Goal: Find contact information: Find contact information

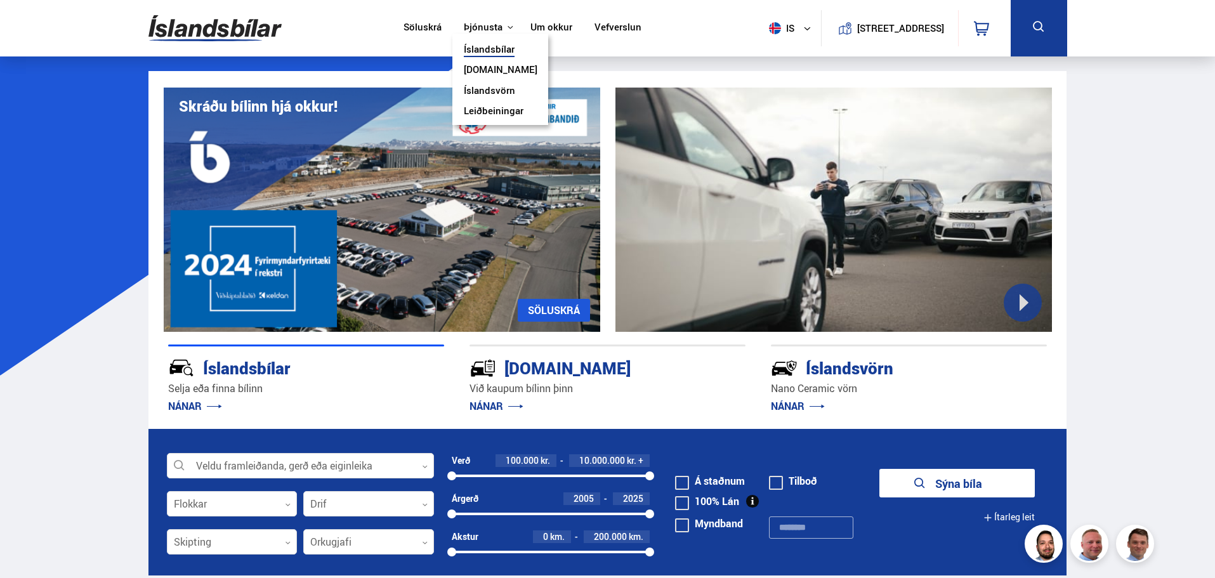
click at [490, 29] on button "Þjónusta" at bounding box center [483, 28] width 39 height 12
click at [551, 30] on link "Um okkur" at bounding box center [552, 28] width 42 height 13
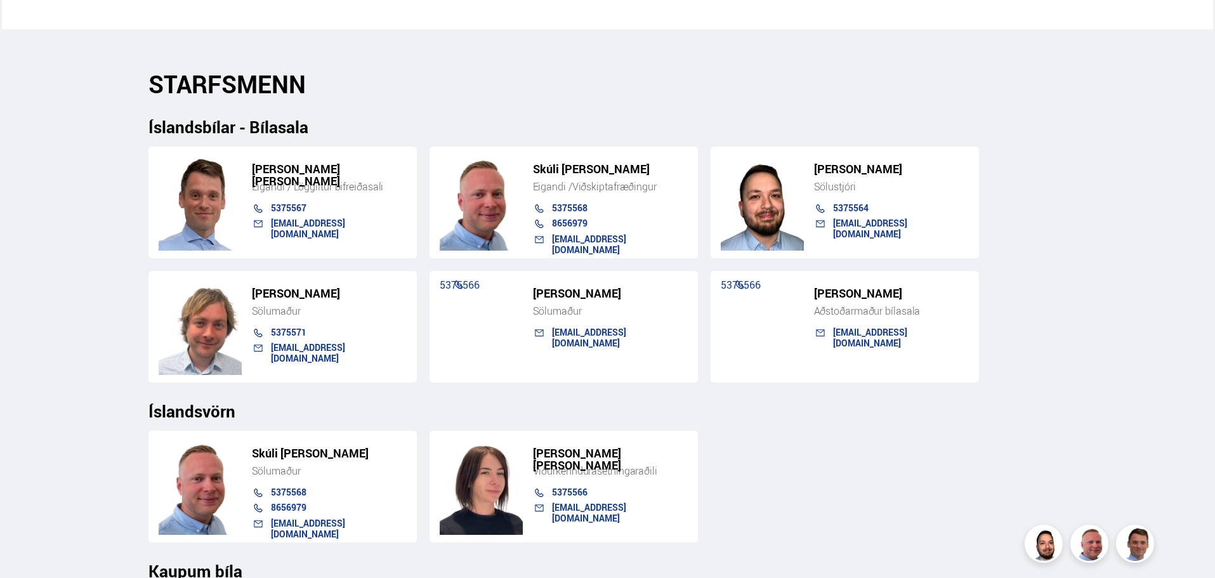
scroll to position [1269, 0]
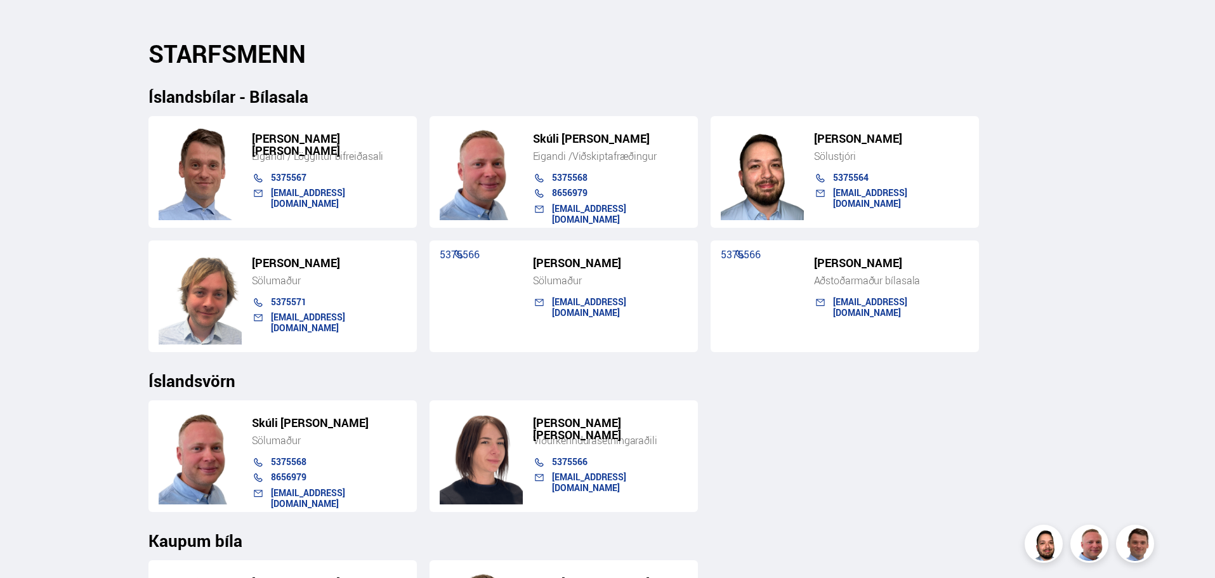
drag, startPoint x: 253, startPoint y: 264, endPoint x: 392, endPoint y: 265, distance: 139.0
click at [392, 264] on h5 "[PERSON_NAME]" at bounding box center [329, 263] width 155 height 12
click at [392, 265] on h5 "[PERSON_NAME]" at bounding box center [329, 263] width 155 height 12
drag, startPoint x: 253, startPoint y: 262, endPoint x: 391, endPoint y: 270, distance: 137.9
click at [391, 269] on h5 "[PERSON_NAME]" at bounding box center [329, 263] width 155 height 12
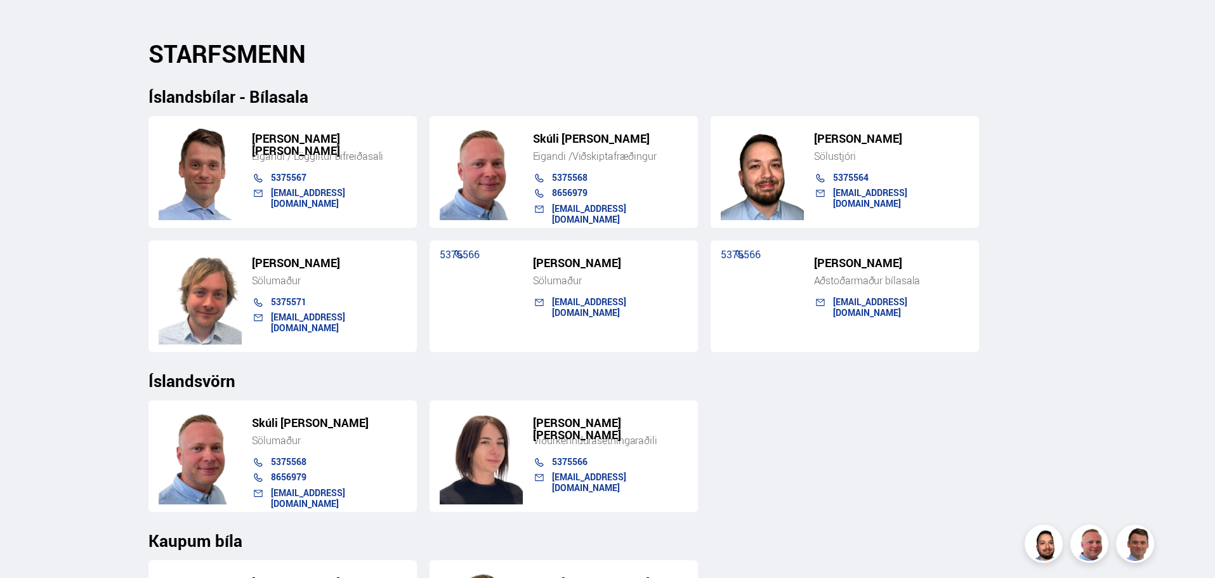
click at [391, 269] on h5 "[PERSON_NAME]" at bounding box center [329, 263] width 155 height 12
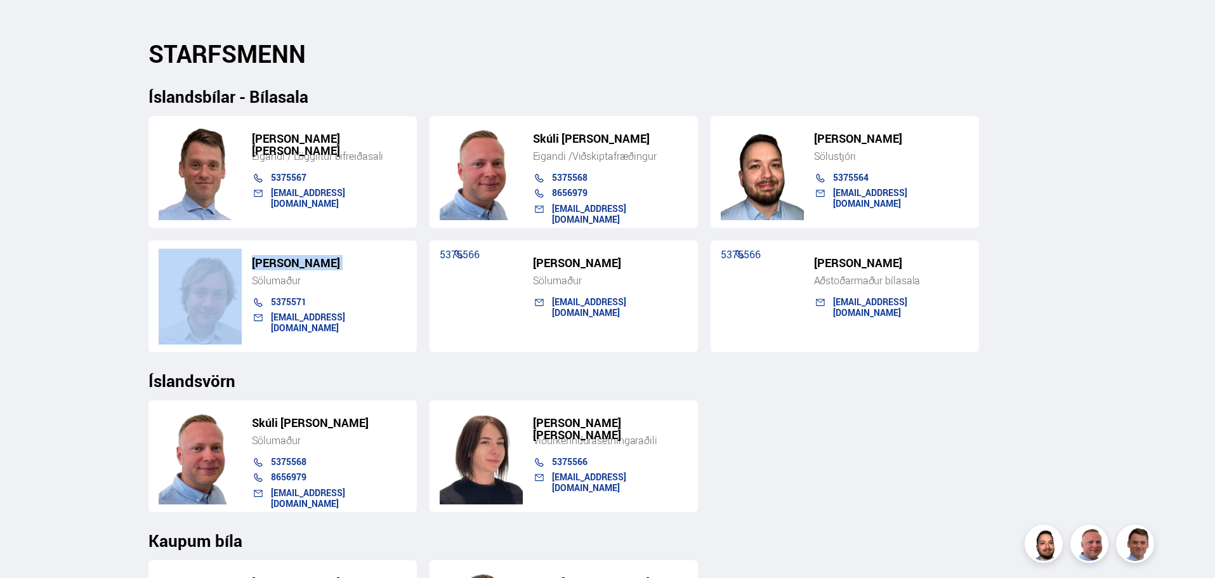
click at [391, 269] on h5 "[PERSON_NAME]" at bounding box center [329, 263] width 155 height 12
copy h5 "[PERSON_NAME]"
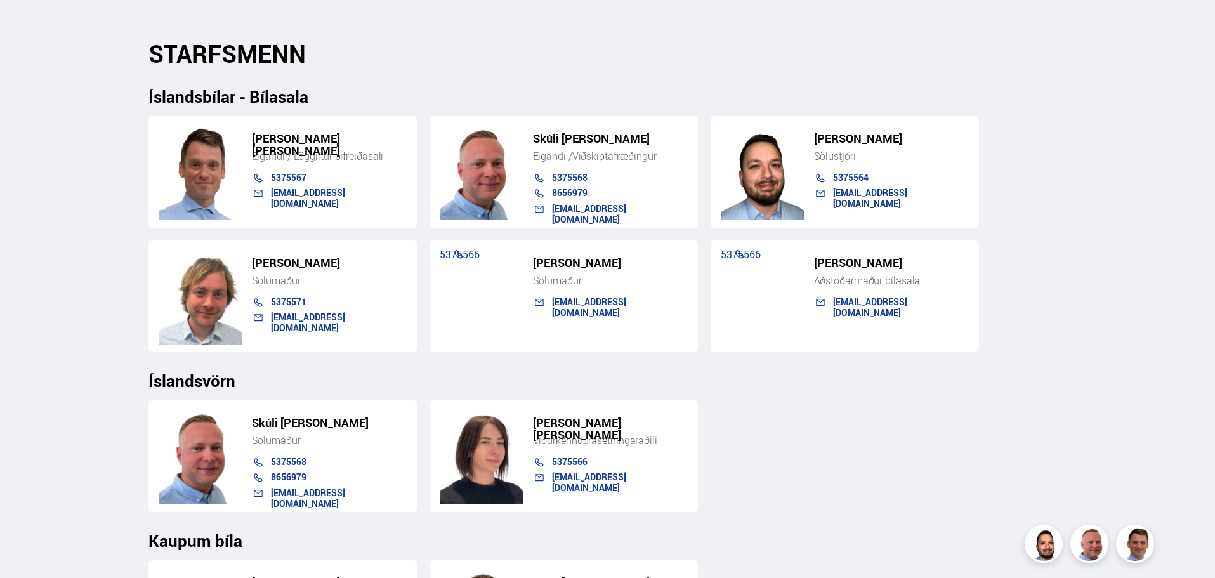
click at [1045, 169] on div "[PERSON_NAME] [PERSON_NAME] Eigandi / Löggiltur bifreiðasali 5375567 [EMAIL_ADD…" at bounding box center [607, 229] width 919 height 246
drag, startPoint x: 253, startPoint y: 261, endPoint x: 390, endPoint y: 263, distance: 136.4
click at [390, 263] on h5 "[PERSON_NAME]" at bounding box center [329, 263] width 155 height 12
click at [217, 296] on img at bounding box center [200, 297] width 83 height 96
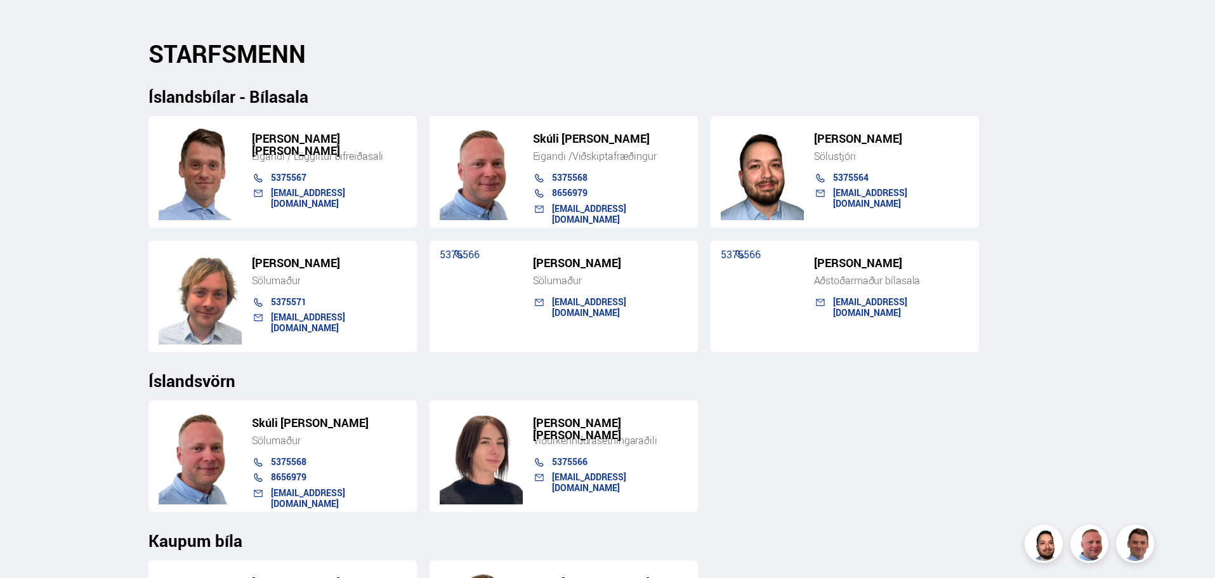
drag, startPoint x: 252, startPoint y: 269, endPoint x: 407, endPoint y: 270, distance: 154.8
click at [407, 270] on div "[PERSON_NAME] Sölumaður 5375571 [EMAIL_ADDRESS][DOMAIN_NAME]" at bounding box center [282, 297] width 268 height 112
click at [54, 319] on div "Söluskrá Þjónusta Íslandsbílar [DOMAIN_NAME] Íslandsvörn Leiðbeiningar Um okkur…" at bounding box center [607, 179] width 1215 height 2897
drag, startPoint x: 539, startPoint y: 138, endPoint x: 653, endPoint y: 142, distance: 114.3
click at [651, 142] on h5 "Skúli [PERSON_NAME]" at bounding box center [610, 139] width 155 height 12
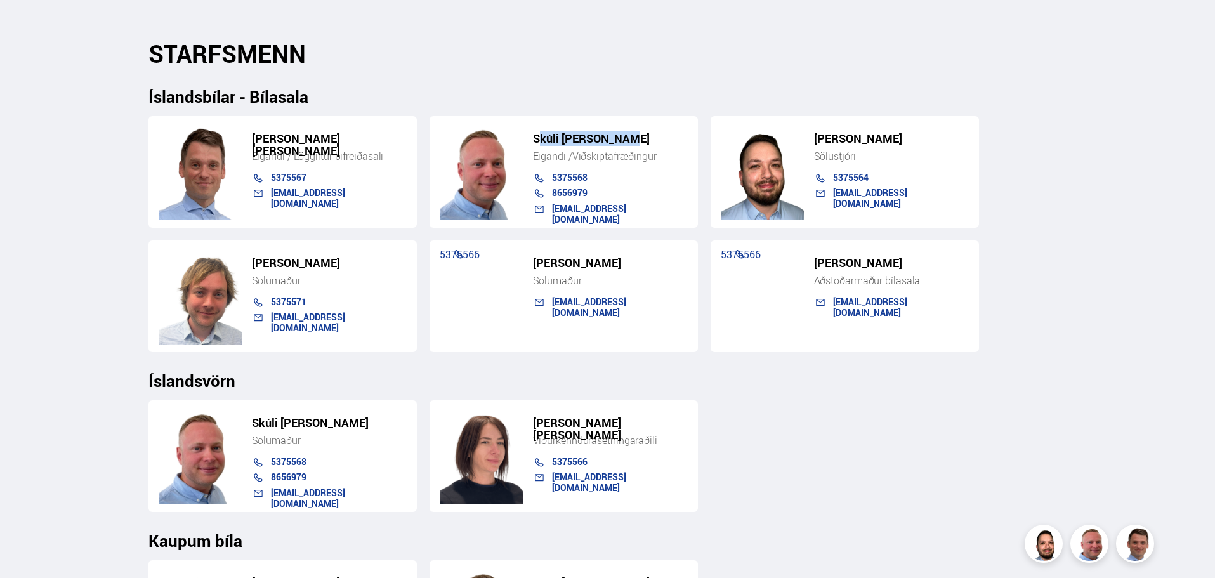
click at [657, 142] on h5 "Skúli [PERSON_NAME]" at bounding box center [610, 139] width 155 height 12
click at [138, 289] on div "STARFSMENN Íslandsbílar - Bílasala [PERSON_NAME] [PERSON_NAME] Eigandi / Löggil…" at bounding box center [607, 355] width 939 height 633
